Goal: Find specific page/section: Find specific page/section

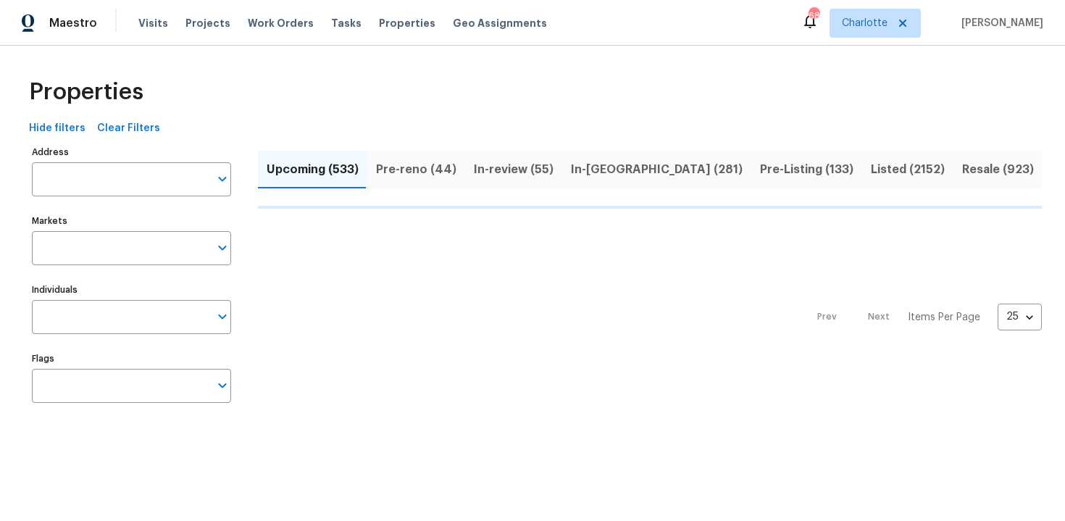
click at [138, 182] on input "Address" at bounding box center [120, 179] width 177 height 34
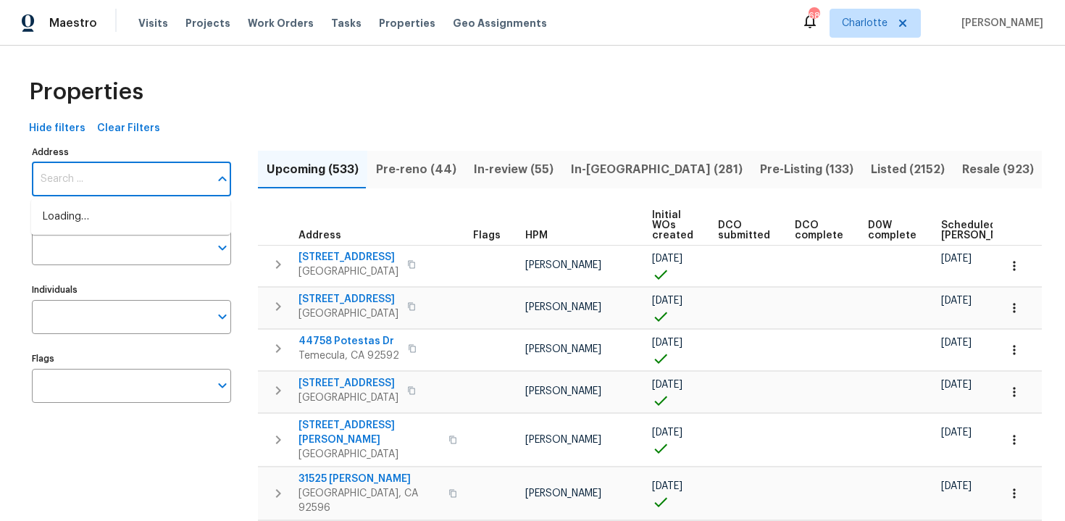
click at [138, 182] on input "Address" at bounding box center [120, 179] width 177 height 34
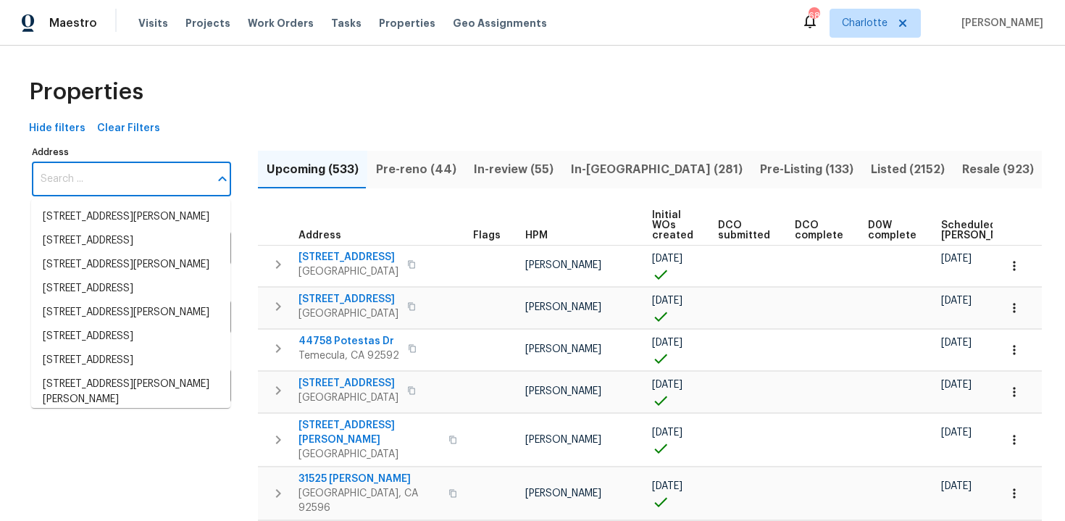
type input "[STREET_ADDRESS]"
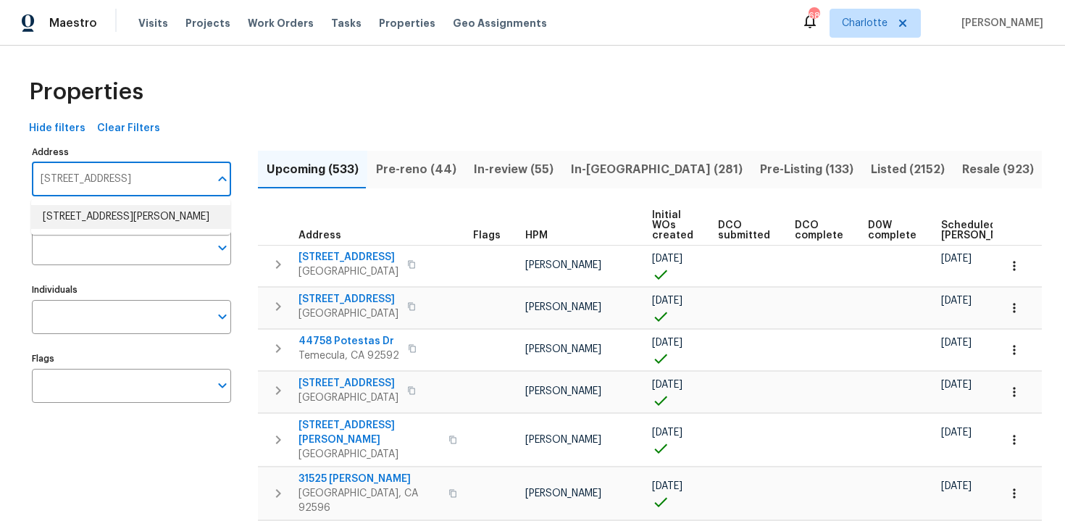
click at [138, 221] on li "[STREET_ADDRESS][PERSON_NAME]" at bounding box center [130, 217] width 199 height 24
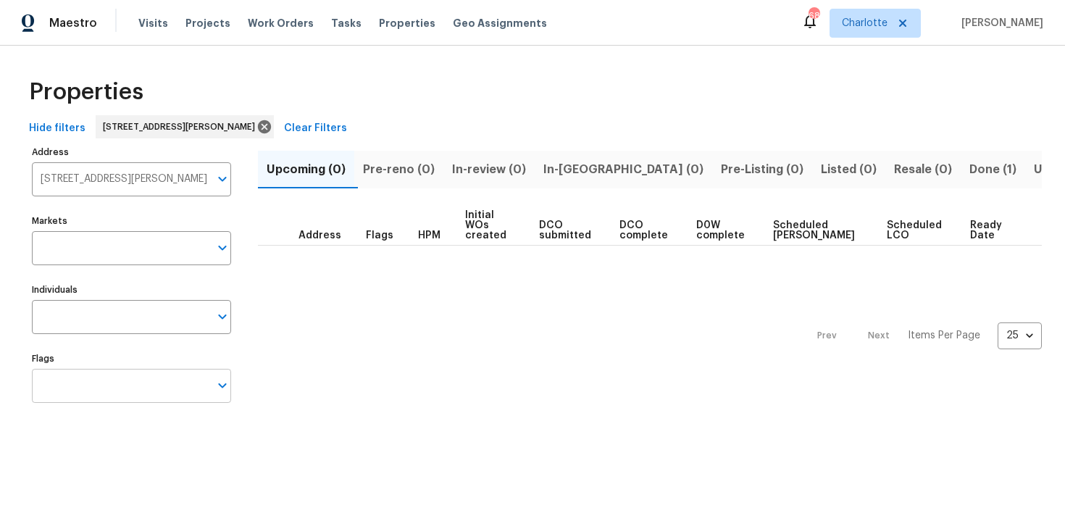
click at [133, 395] on input "Flags" at bounding box center [120, 386] width 177 height 34
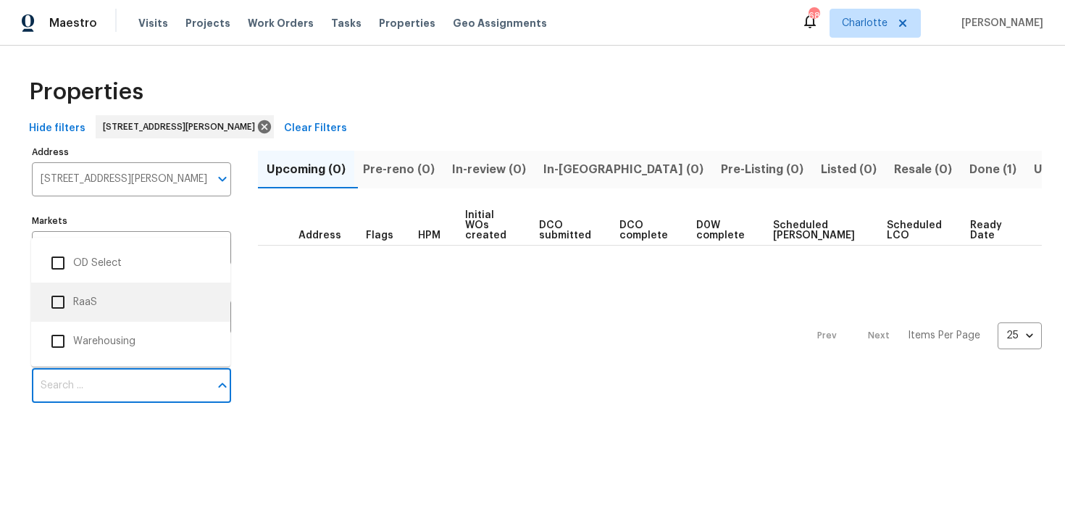
click at [105, 308] on li "RaaS" at bounding box center [131, 302] width 176 height 30
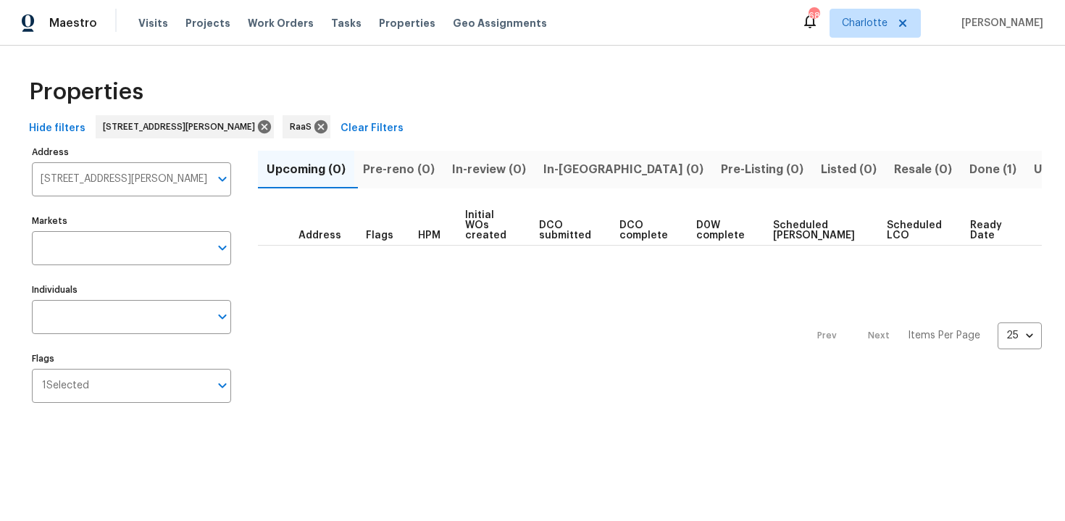
click at [969, 164] on span "Done (1)" at bounding box center [992, 169] width 47 height 20
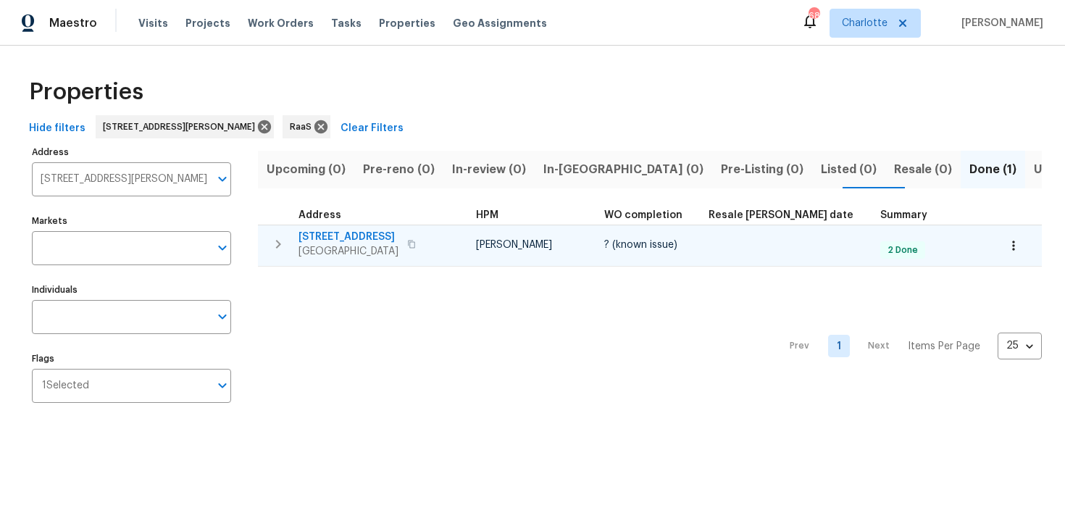
click at [440, 243] on div "[STREET_ADDRESS][PERSON_NAME]" at bounding box center [379, 244] width 163 height 29
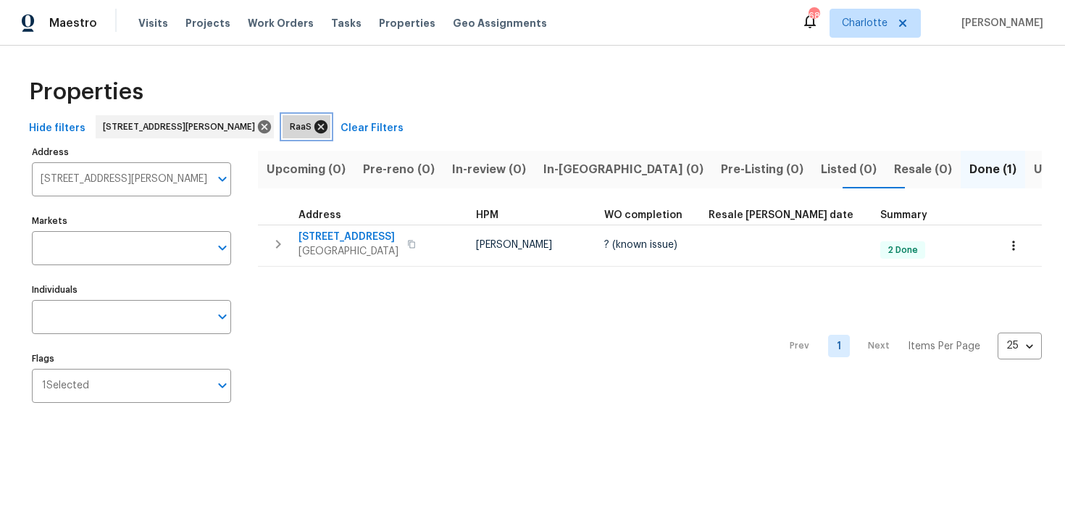
click at [313, 128] on icon at bounding box center [321, 127] width 16 height 16
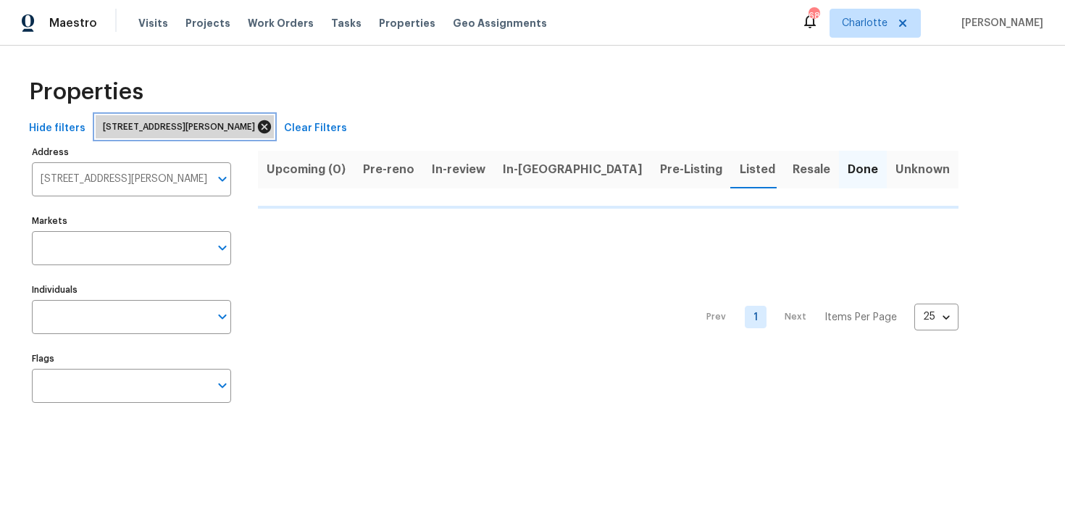
click at [261, 125] on icon at bounding box center [264, 126] width 13 height 13
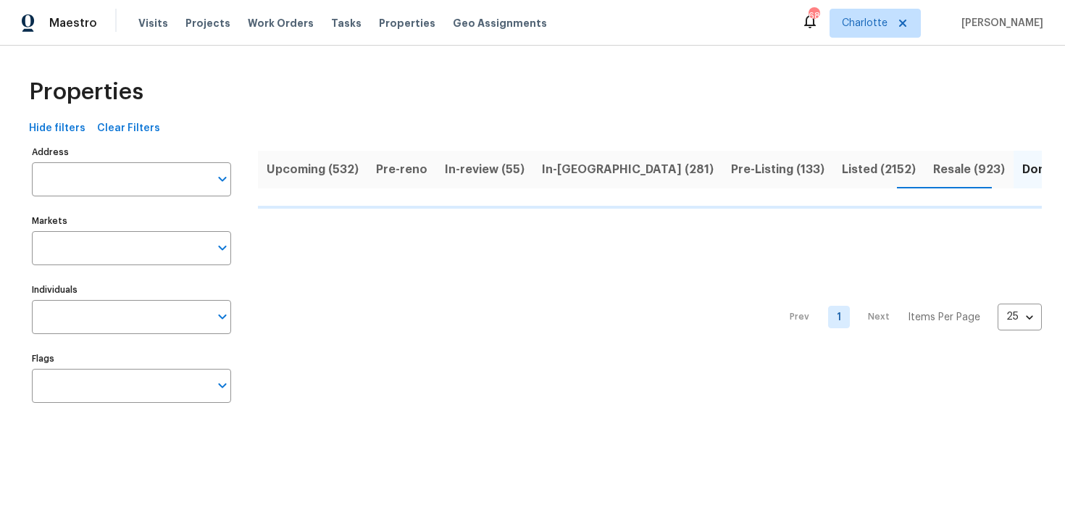
click at [295, 169] on span "Upcoming (532)" at bounding box center [313, 169] width 92 height 20
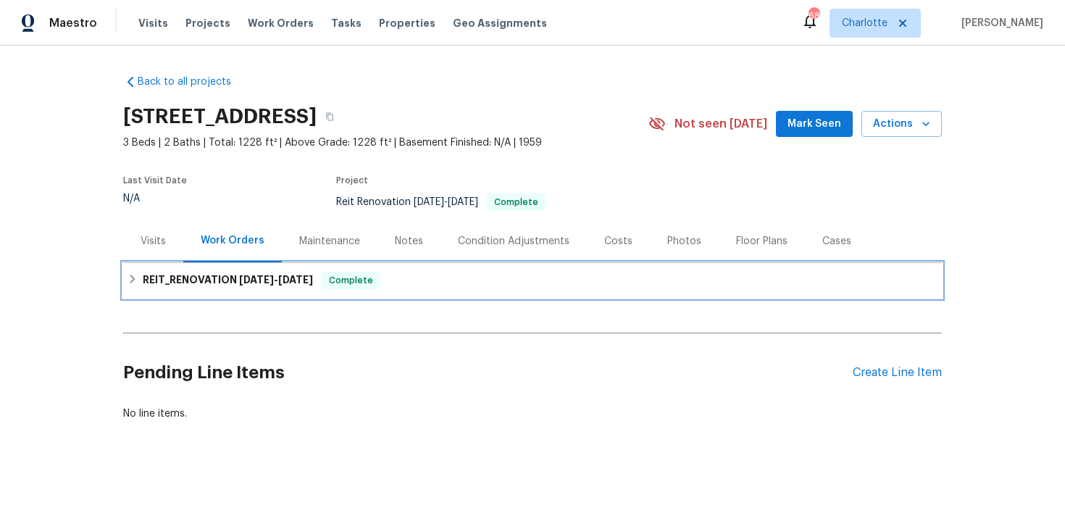
click at [603, 276] on div "REIT_RENOVATION 7/24/25 - 8/14/25 Complete" at bounding box center [532, 280] width 810 height 17
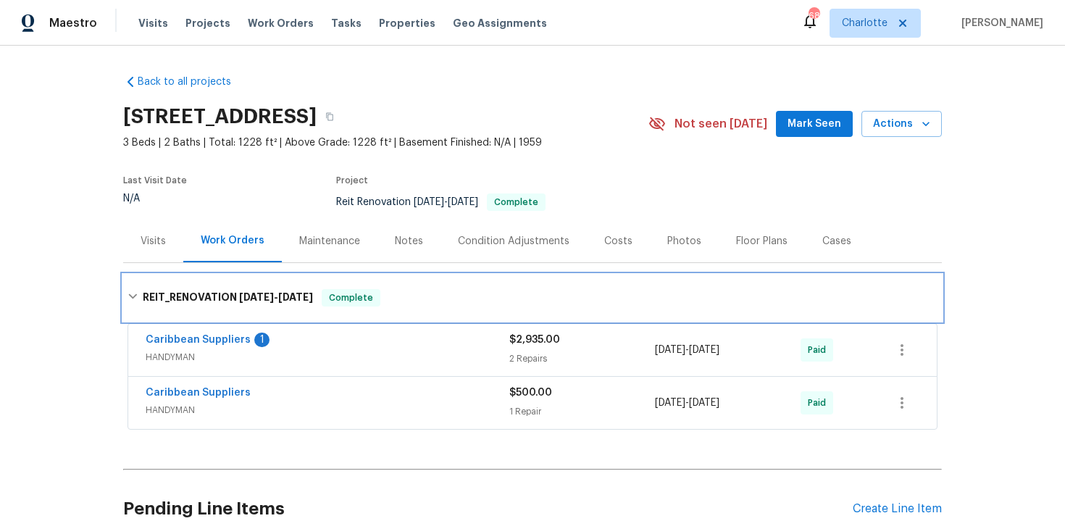
click at [603, 276] on div "REIT_RENOVATION 7/24/25 - 8/14/25 Complete" at bounding box center [532, 297] width 818 height 46
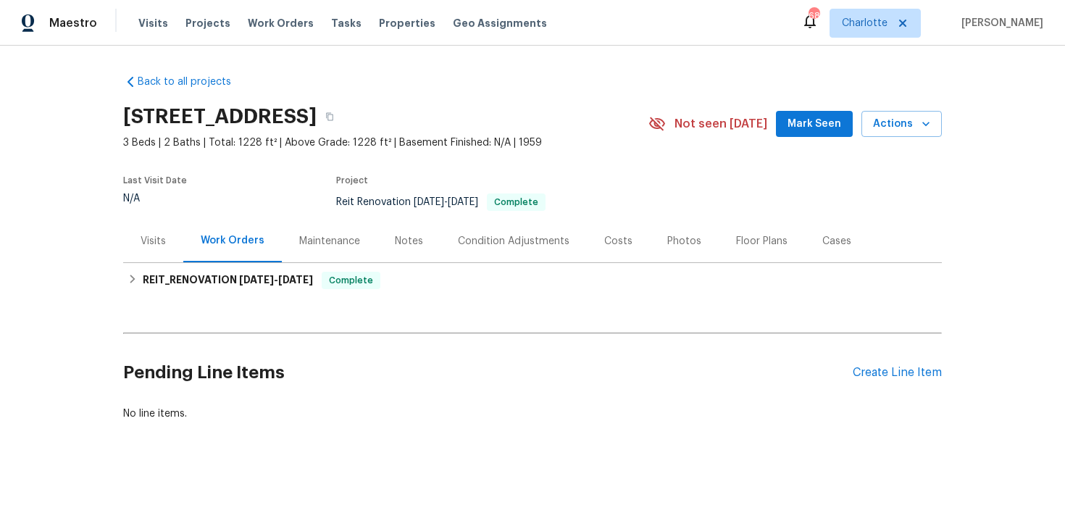
click at [616, 238] on div "Costs" at bounding box center [618, 241] width 28 height 14
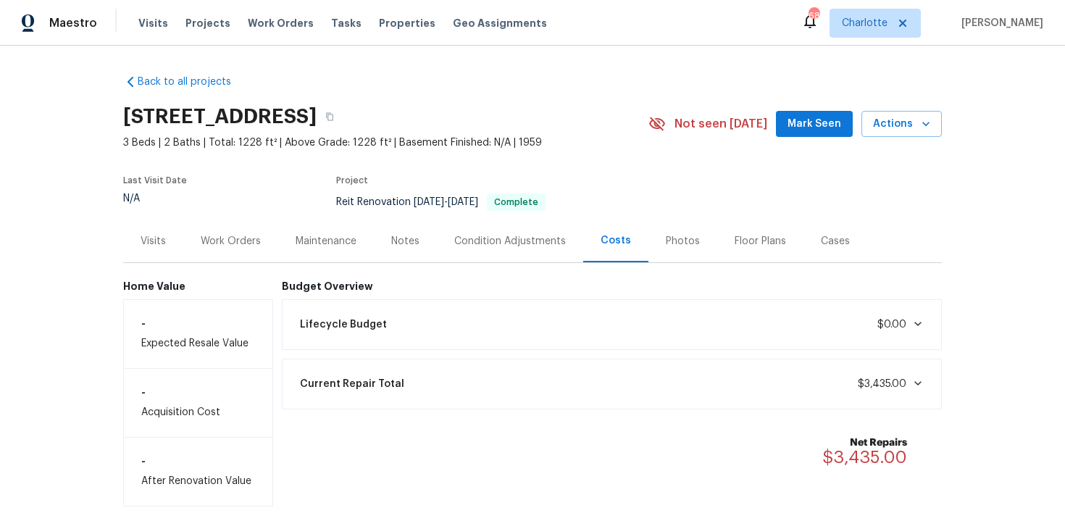
click at [232, 238] on div "Work Orders" at bounding box center [231, 241] width 60 height 14
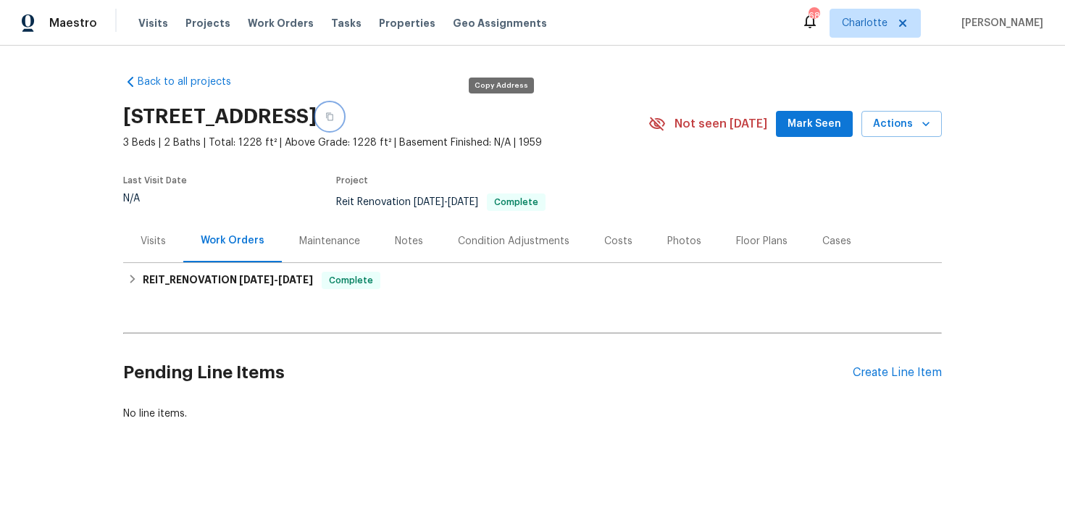
click at [334, 113] on icon "button" at bounding box center [329, 116] width 9 height 9
click at [333, 119] on icon "button" at bounding box center [329, 117] width 7 height 8
click at [334, 116] on icon "button" at bounding box center [329, 116] width 9 height 9
